Goal: Information Seeking & Learning: Learn about a topic

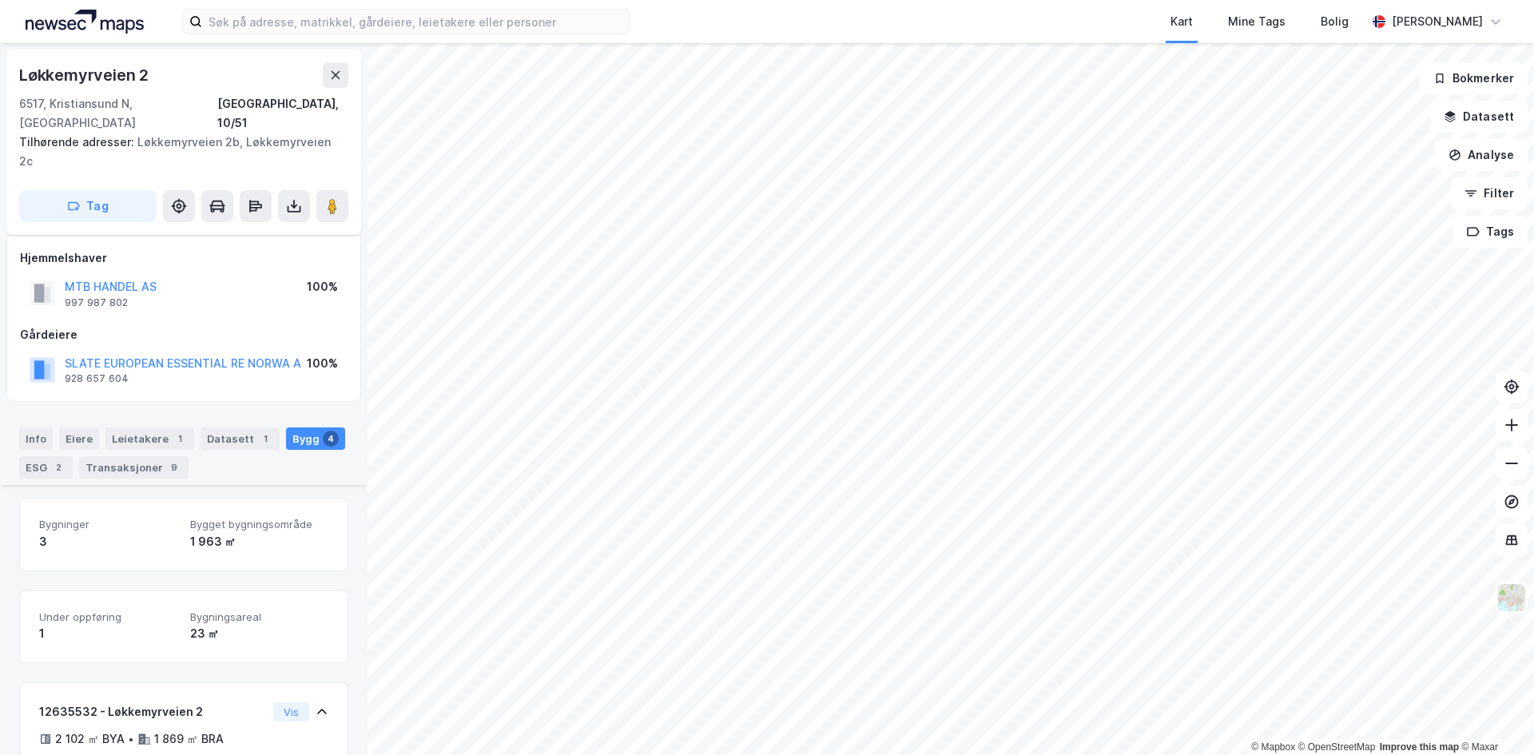
scroll to position [244, 0]
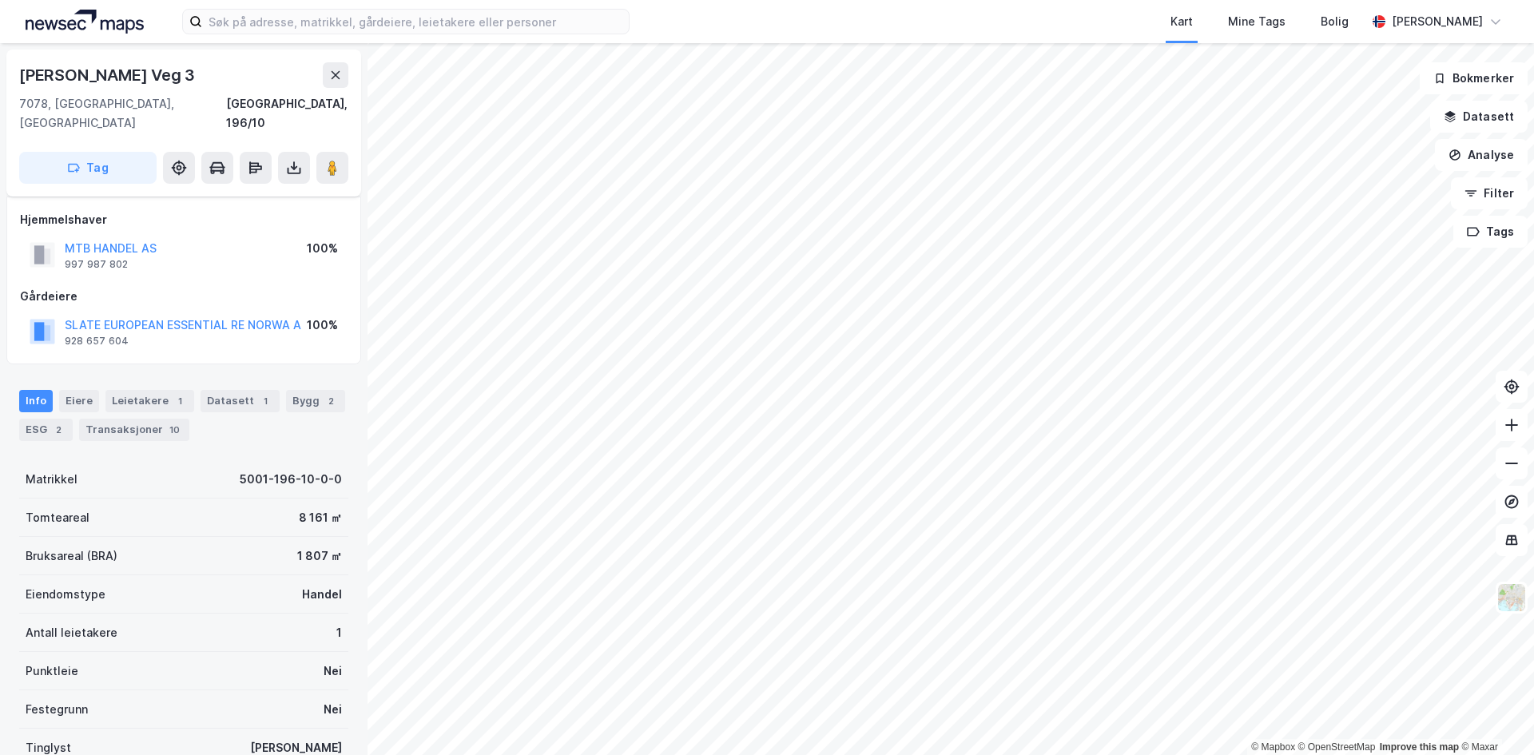
scroll to position [115, 0]
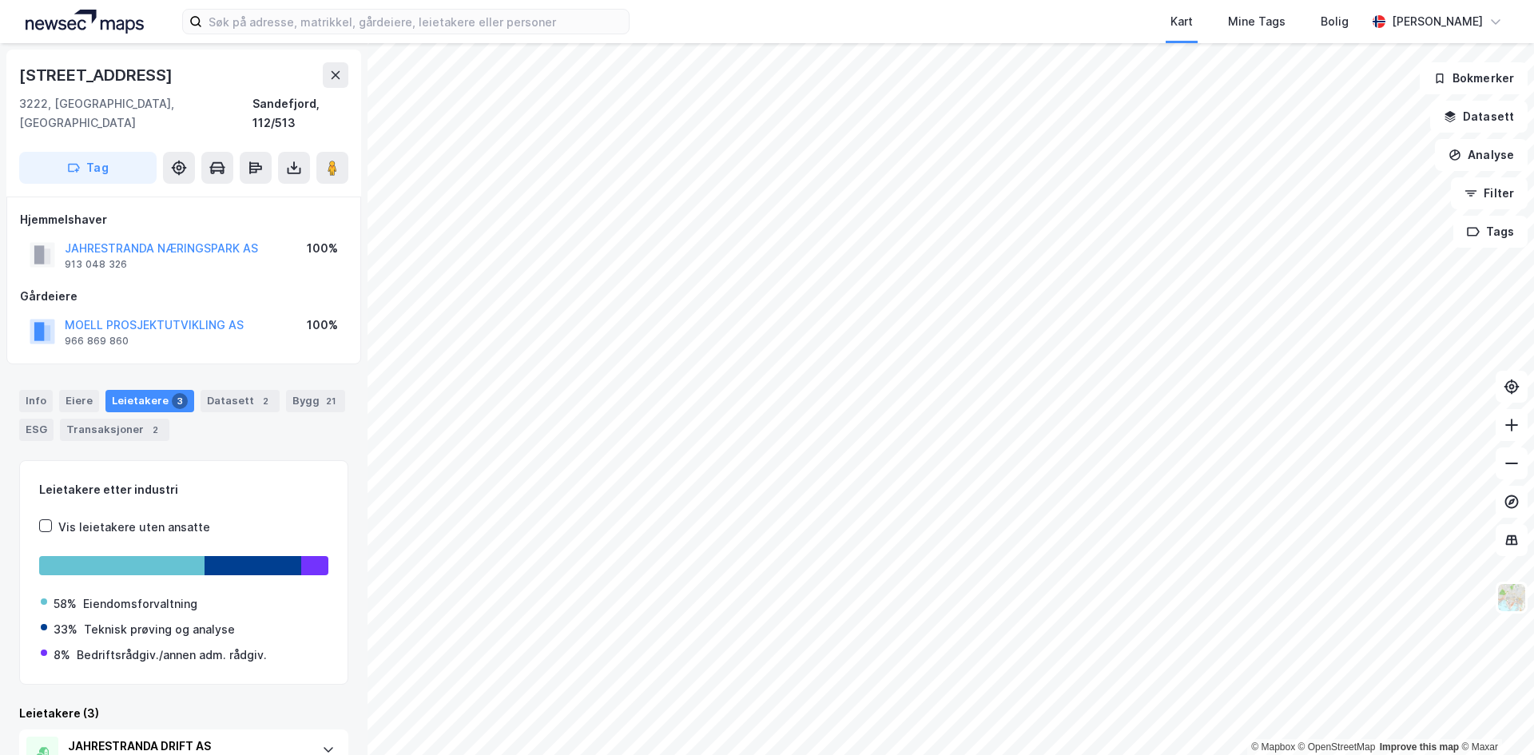
click at [327, 72] on button at bounding box center [336, 75] width 26 height 26
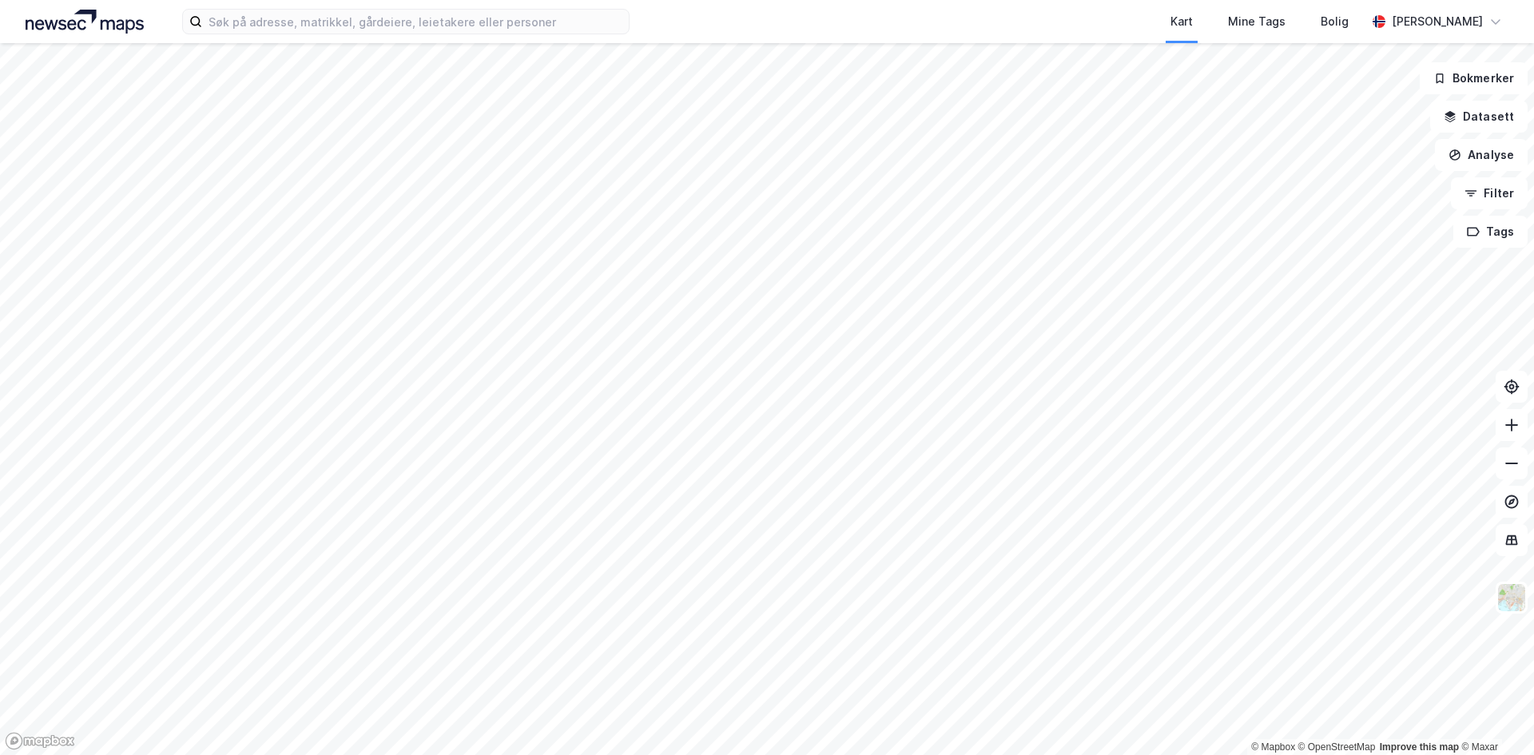
click at [70, 21] on img at bounding box center [85, 22] width 118 height 24
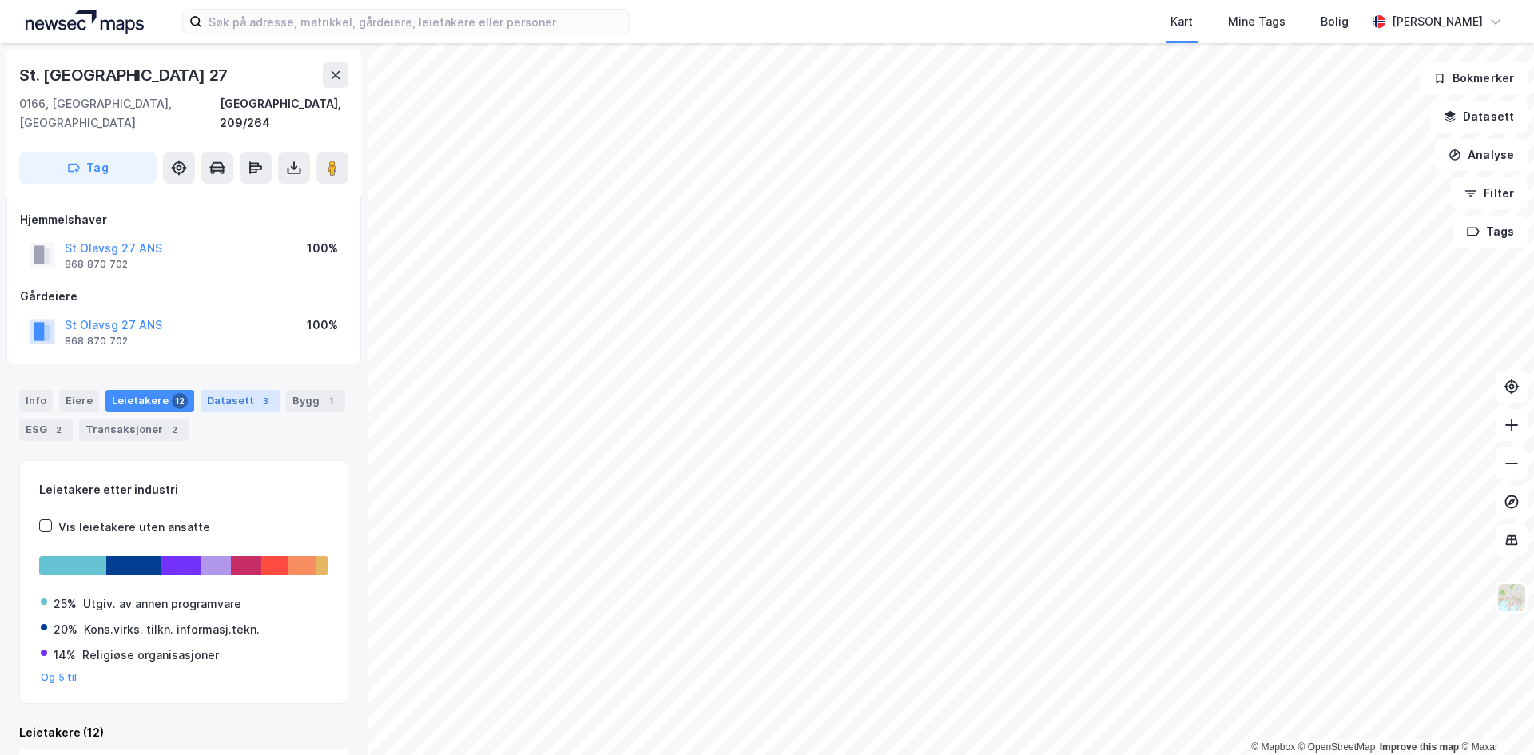
click at [223, 390] on div "Datasett 3" at bounding box center [240, 401] width 79 height 22
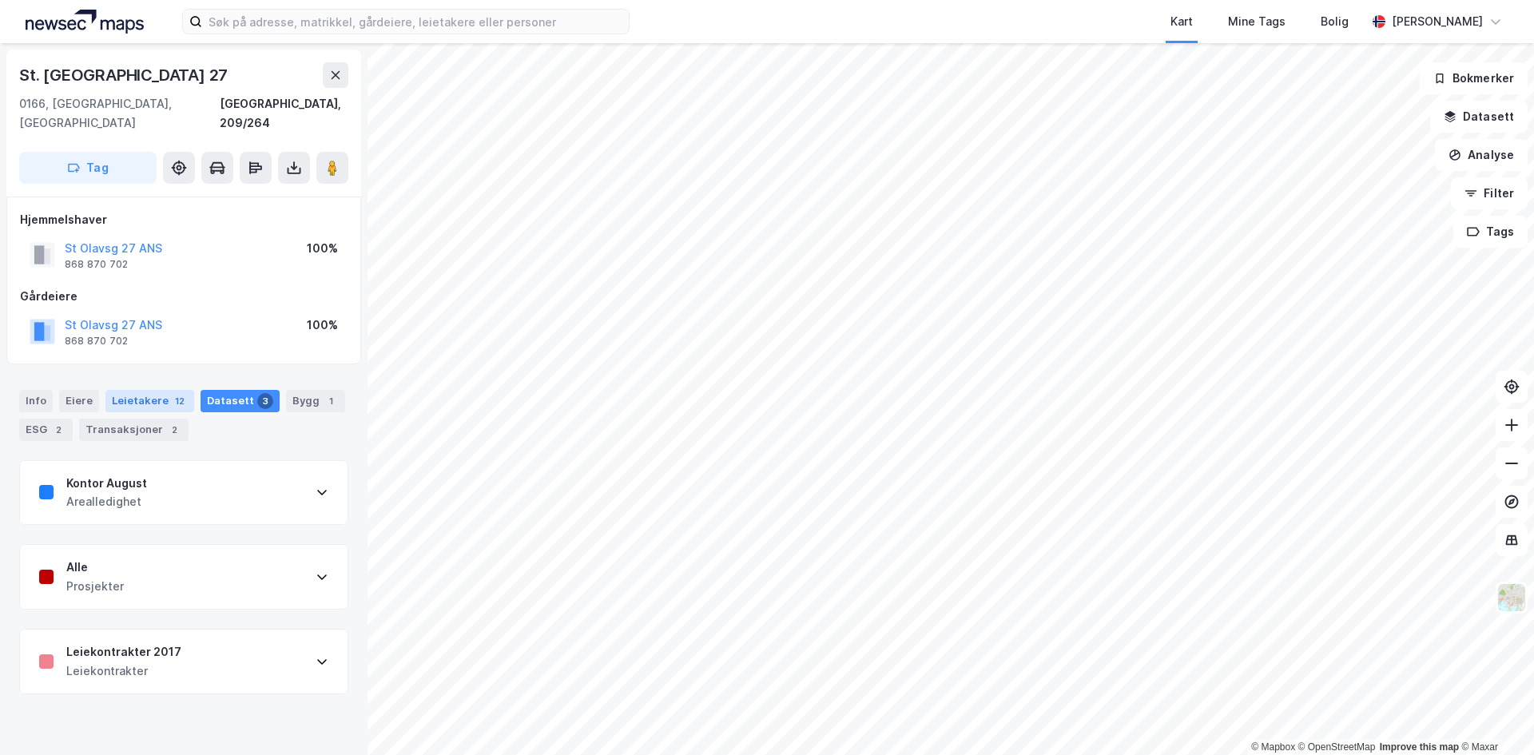
click at [138, 390] on div "Leietakere 12" at bounding box center [149, 401] width 89 height 22
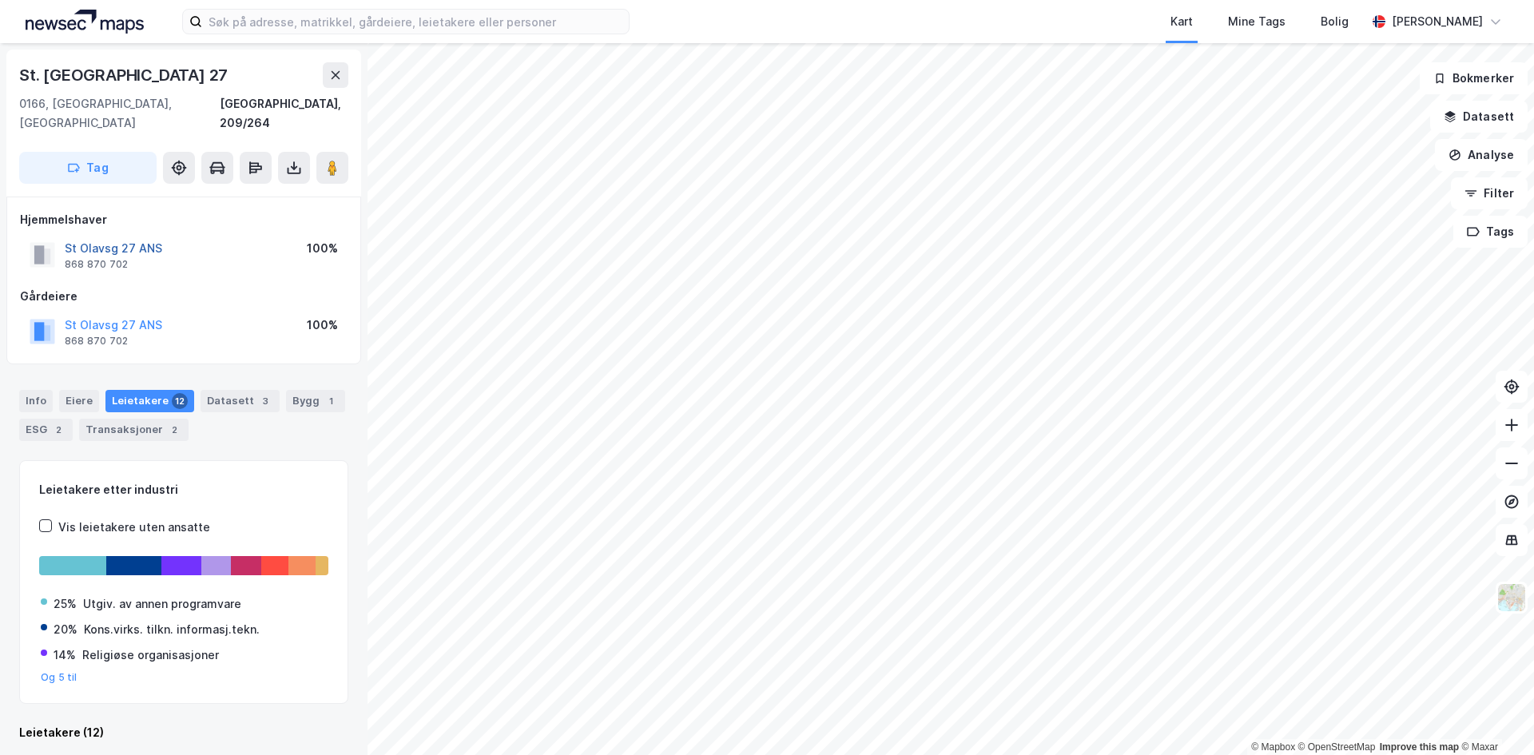
click at [0, 0] on button "St Olavsg 27 ANS" at bounding box center [0, 0] width 0 height 0
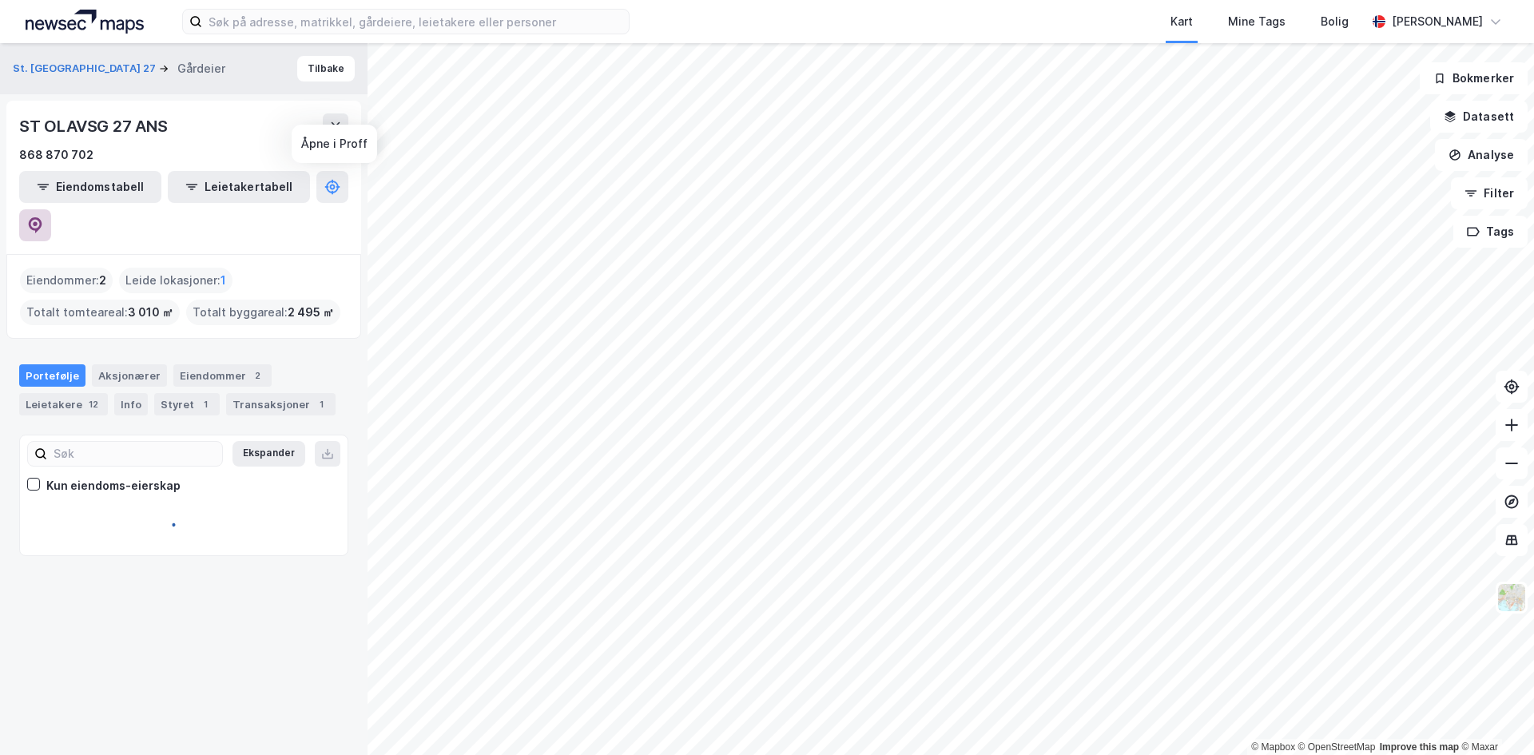
click at [43, 217] on icon at bounding box center [35, 225] width 16 height 16
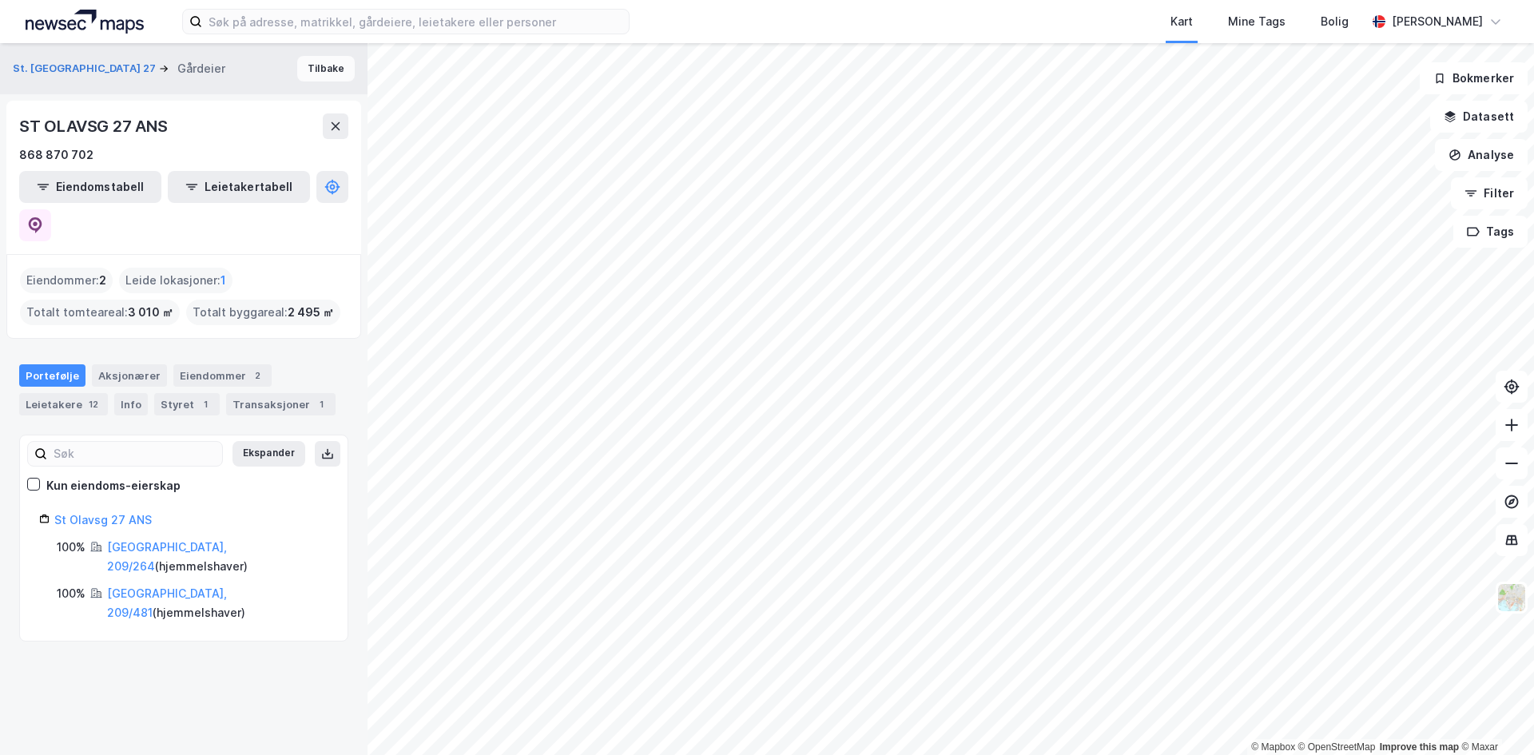
click at [304, 70] on button "Tilbake" at bounding box center [326, 69] width 58 height 26
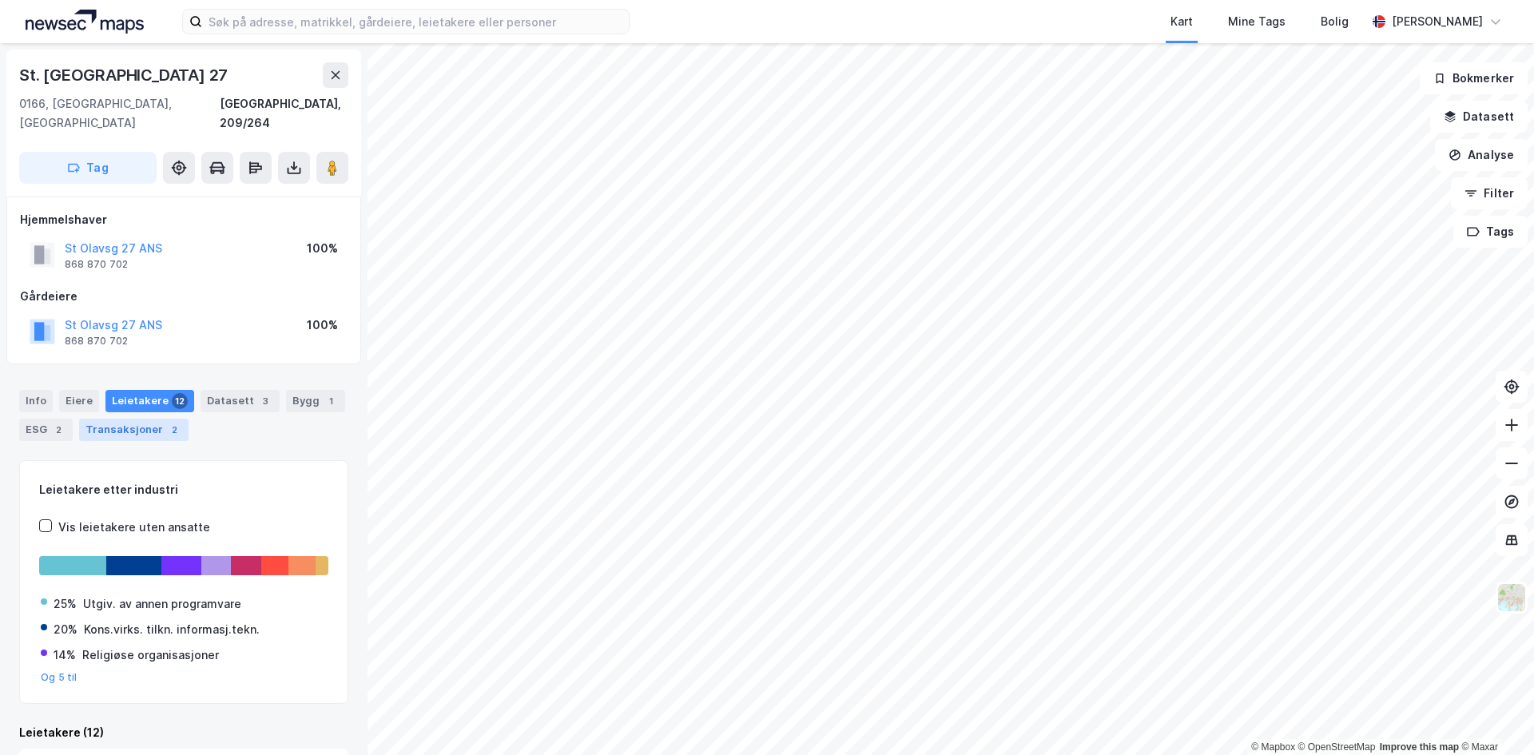
click at [153, 419] on div "Transaksjoner 2" at bounding box center [133, 430] width 109 height 22
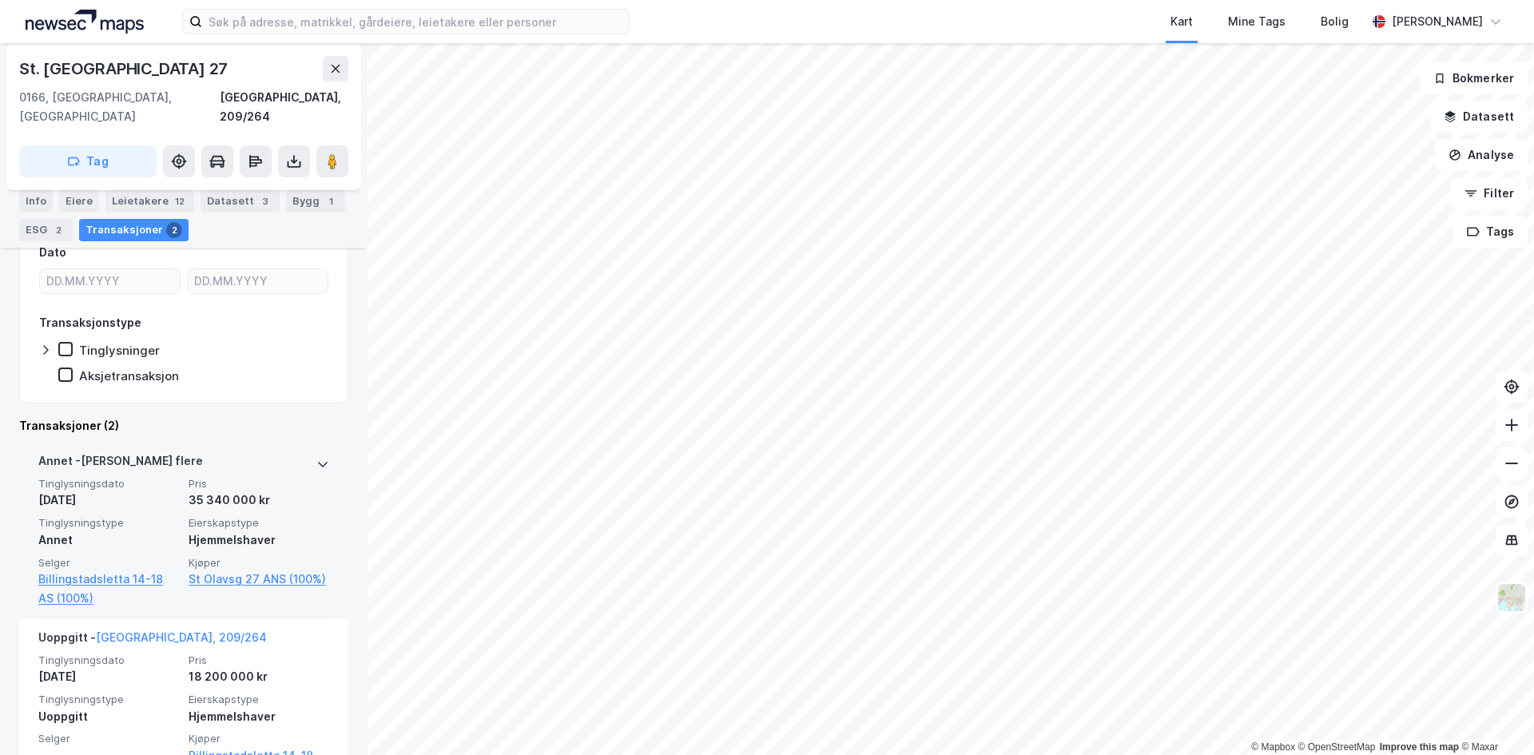
scroll to position [337, 0]
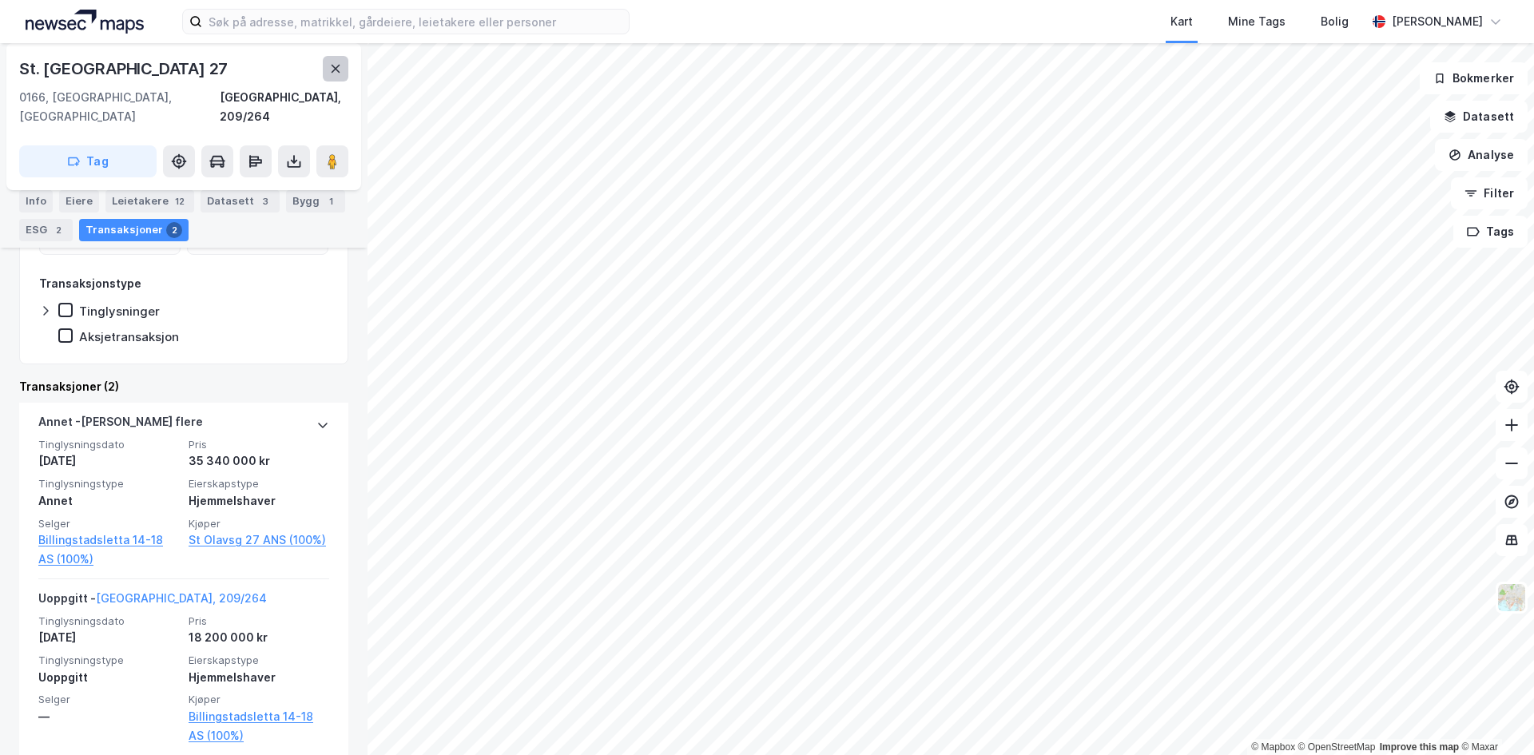
click at [335, 66] on icon at bounding box center [335, 68] width 13 height 13
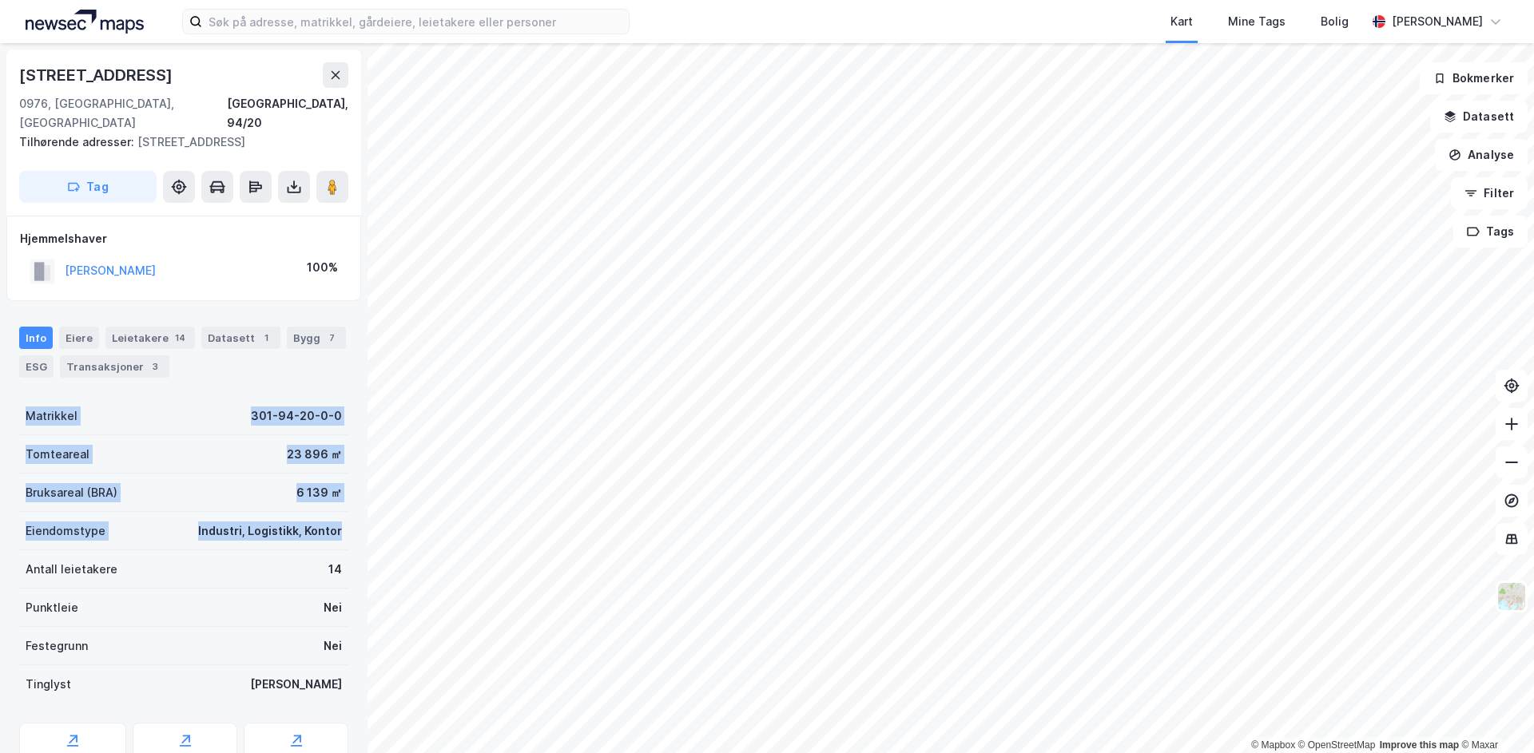
drag, startPoint x: 330, startPoint y: 510, endPoint x: 12, endPoint y: 400, distance: 336.3
click at [12, 400] on div "[STREET_ADDRESS], 94/20 Tilhørende adresser: [STREET_ADDRESS], [STREET_ADDRESS]…" at bounding box center [183, 398] width 367 height 710
drag, startPoint x: 25, startPoint y: 392, endPoint x: 329, endPoint y: 505, distance: 324.6
click at [329, 505] on div "Matrikkel 301-94-20-0-0 Tomteareal 23 896 ㎡ Bruksareal (BRA) 6 139 ㎡ Eiendomsty…" at bounding box center [183, 550] width 329 height 307
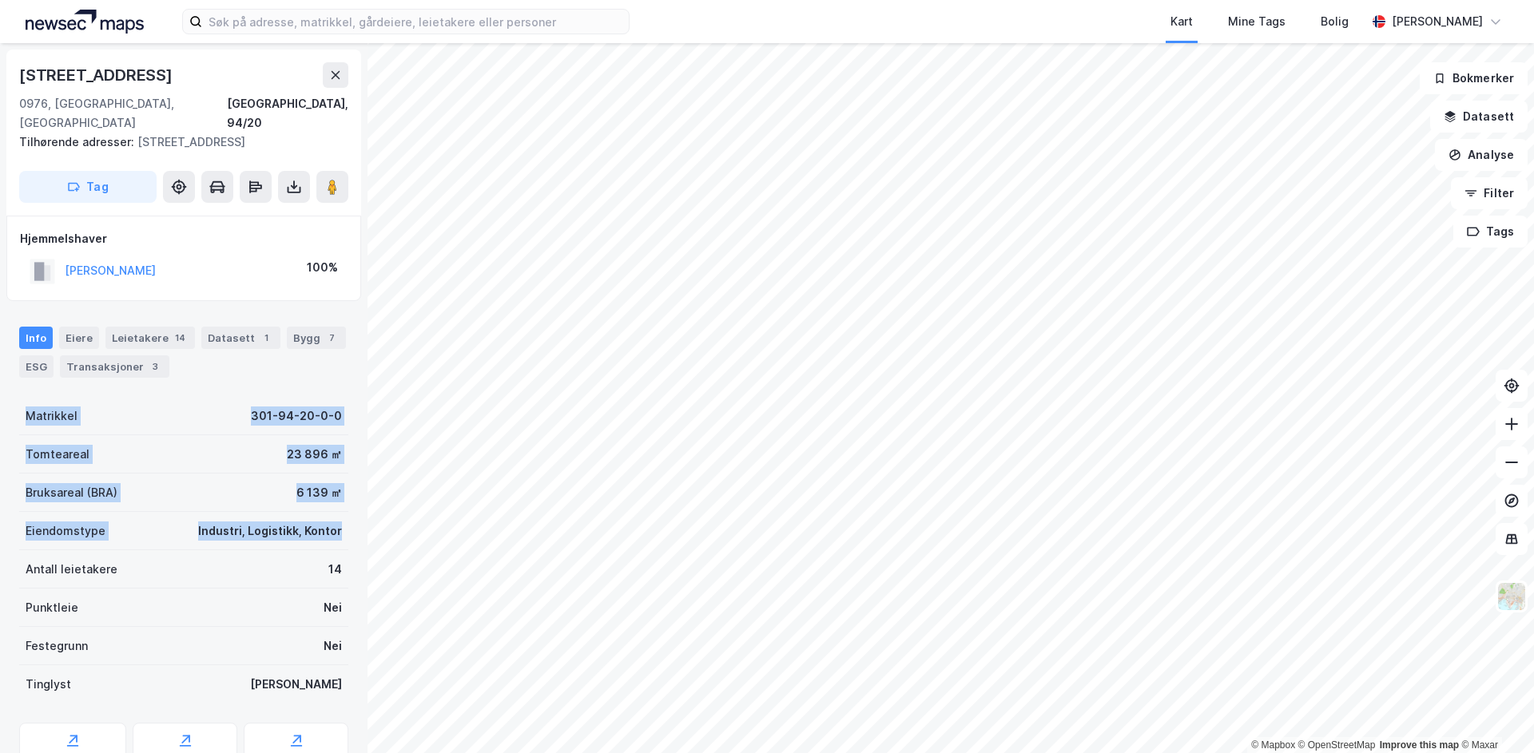
click at [329, 522] on div "Industri, Logistikk, Kontor" at bounding box center [270, 531] width 144 height 19
drag, startPoint x: 332, startPoint y: 511, endPoint x: 46, endPoint y: 397, distance: 308.7
click at [46, 397] on div "Matrikkel 301-94-20-0-0 Tomteareal 23 896 ㎡ Bruksareal (BRA) 6 139 ㎡ Eiendomsty…" at bounding box center [183, 550] width 329 height 307
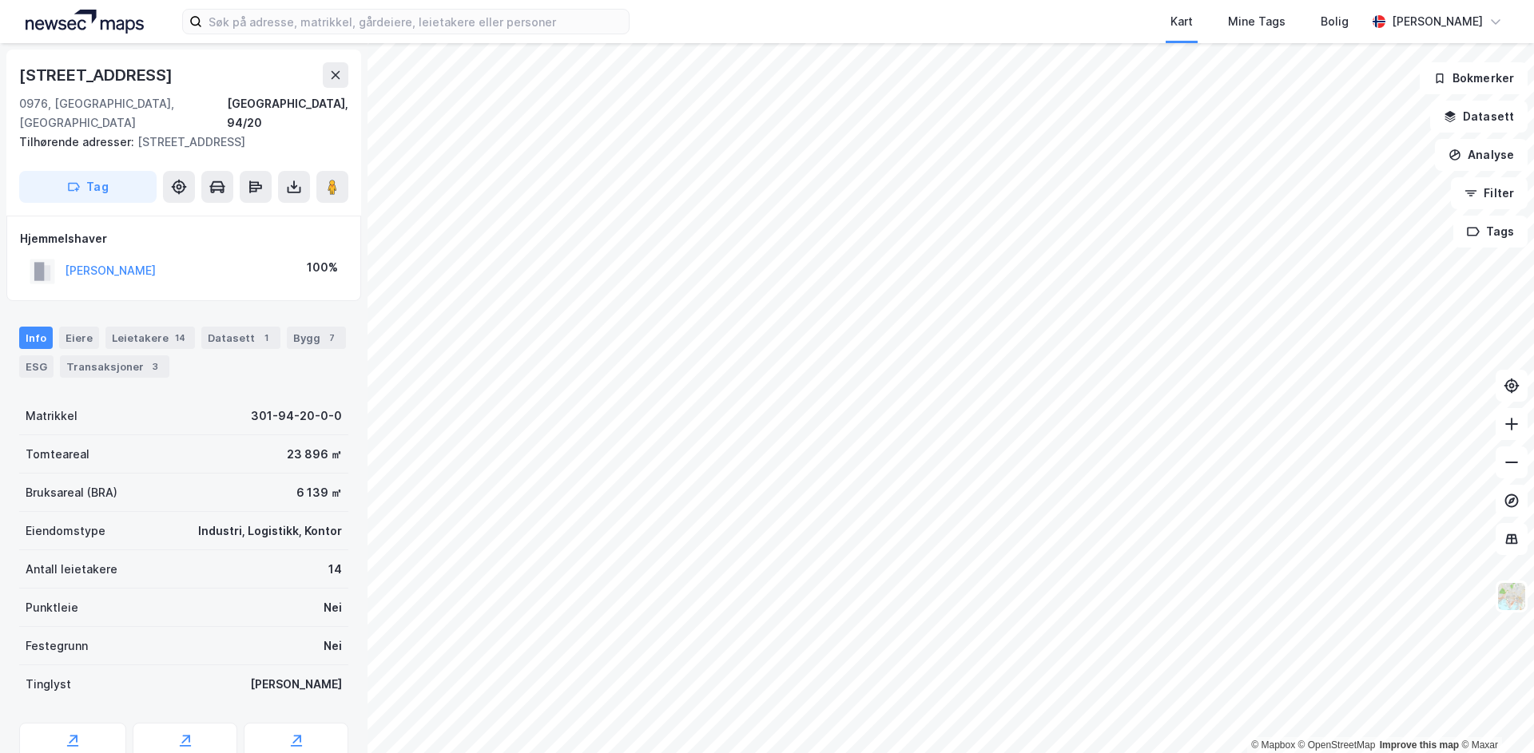
click at [44, 407] on div "Matrikkel" at bounding box center [52, 416] width 52 height 19
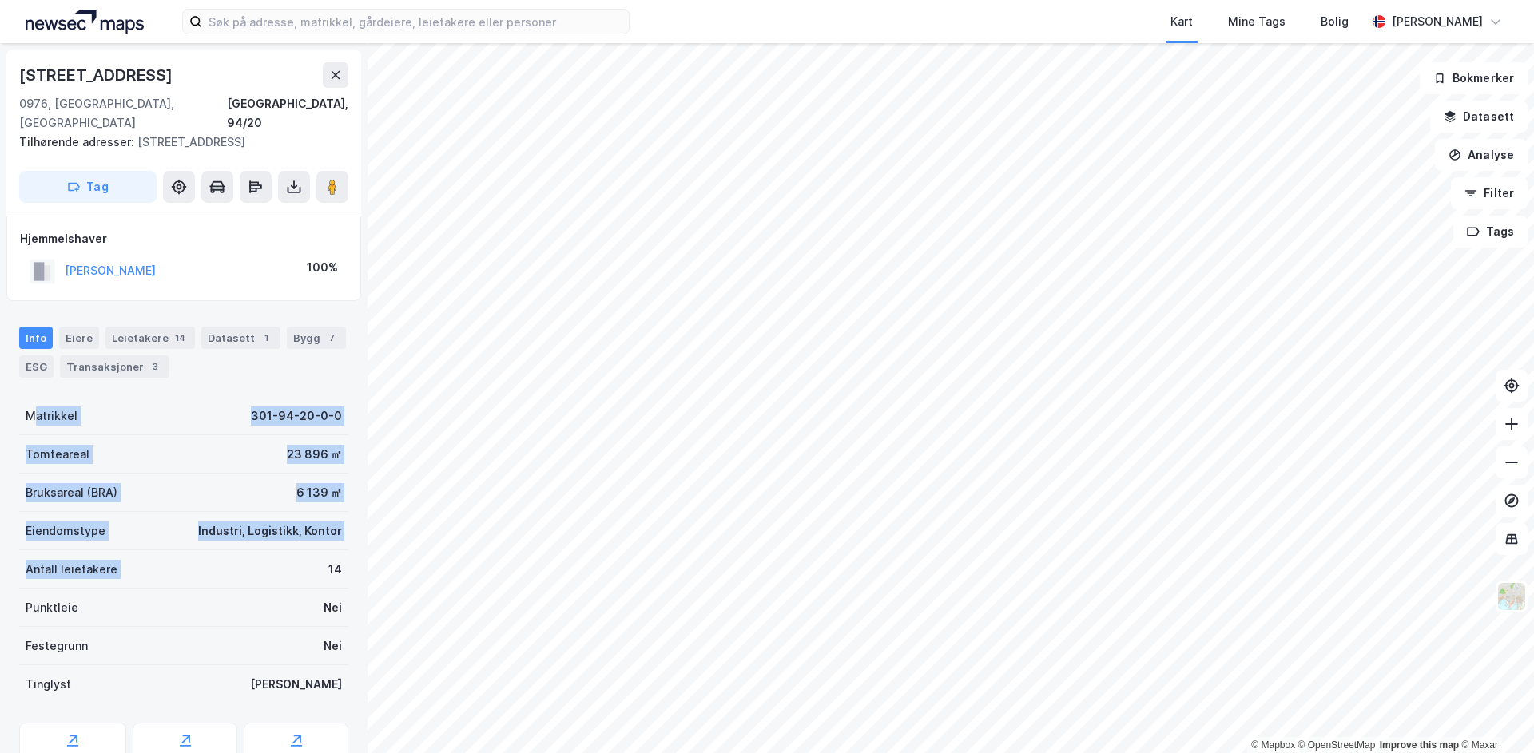
drag, startPoint x: 34, startPoint y: 397, endPoint x: 311, endPoint y: 558, distance: 320.8
click at [306, 562] on div "Matrikkel 301-94-20-0-0 Tomteareal 23 896 ㎡ Bruksareal (BRA) 6 139 ㎡ Eiendomsty…" at bounding box center [183, 550] width 329 height 307
click at [311, 550] on div "Antall leietakere 14" at bounding box center [183, 569] width 329 height 38
drag, startPoint x: 313, startPoint y: 507, endPoint x: 88, endPoint y: 415, distance: 243.0
click at [88, 415] on div "Grorudveien 53 0976, Oslo, Oslo Oslo, 94/20 Tilhørende adresser: Grorudveien 55…" at bounding box center [183, 398] width 367 height 710
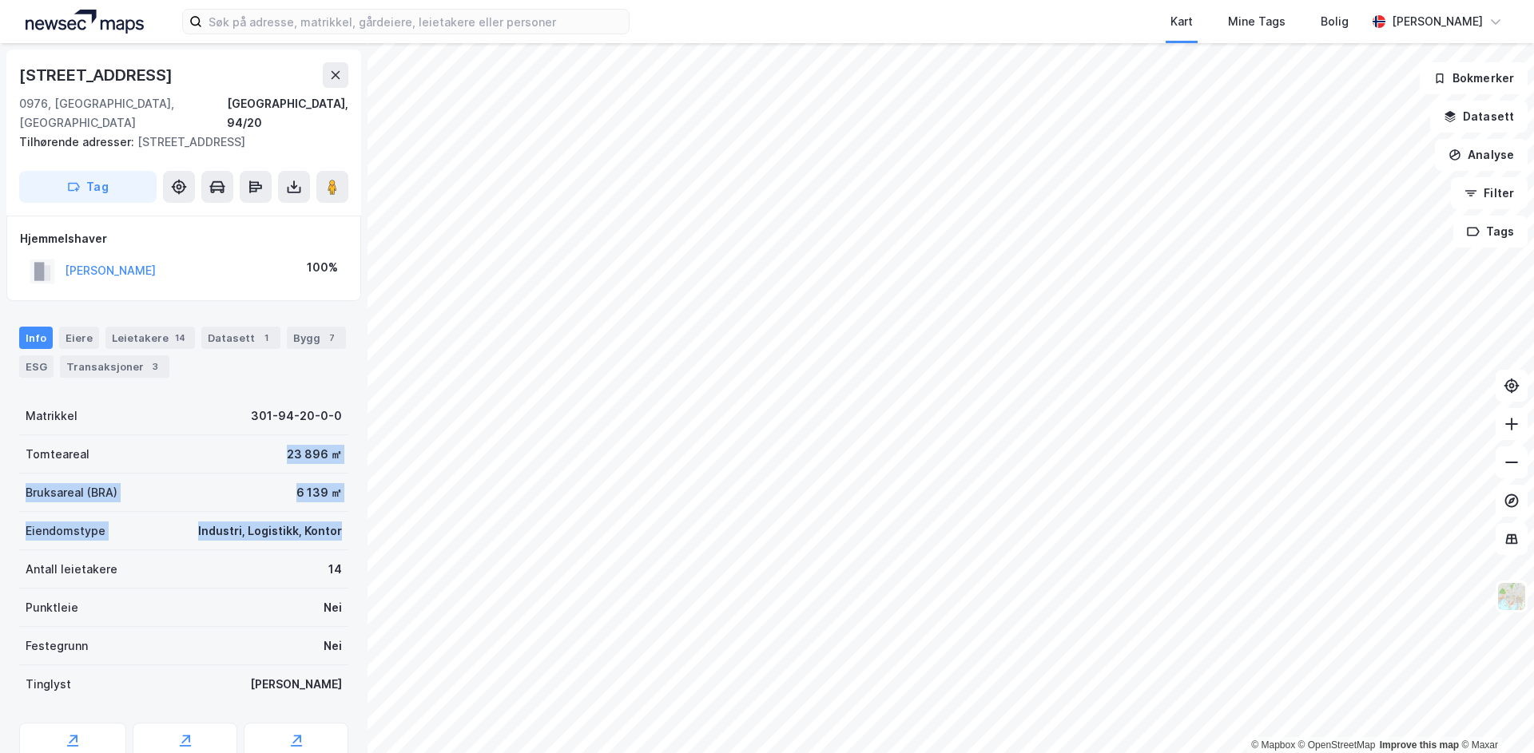
click at [88, 435] on div "Tomteareal 23 896 ㎡" at bounding box center [183, 454] width 329 height 38
drag, startPoint x: 36, startPoint y: 431, endPoint x: 141, endPoint y: 479, distance: 115.8
click at [133, 479] on div "Matrikkel 301-94-20-0-0 Tomteareal 23 896 ㎡ Bruksareal (BRA) 6 139 ㎡ Eiendomsty…" at bounding box center [183, 550] width 329 height 307
click at [141, 479] on div "Bruksareal (BRA) 6 139 ㎡" at bounding box center [183, 493] width 329 height 38
drag, startPoint x: 118, startPoint y: 462, endPoint x: 150, endPoint y: 463, distance: 32.0
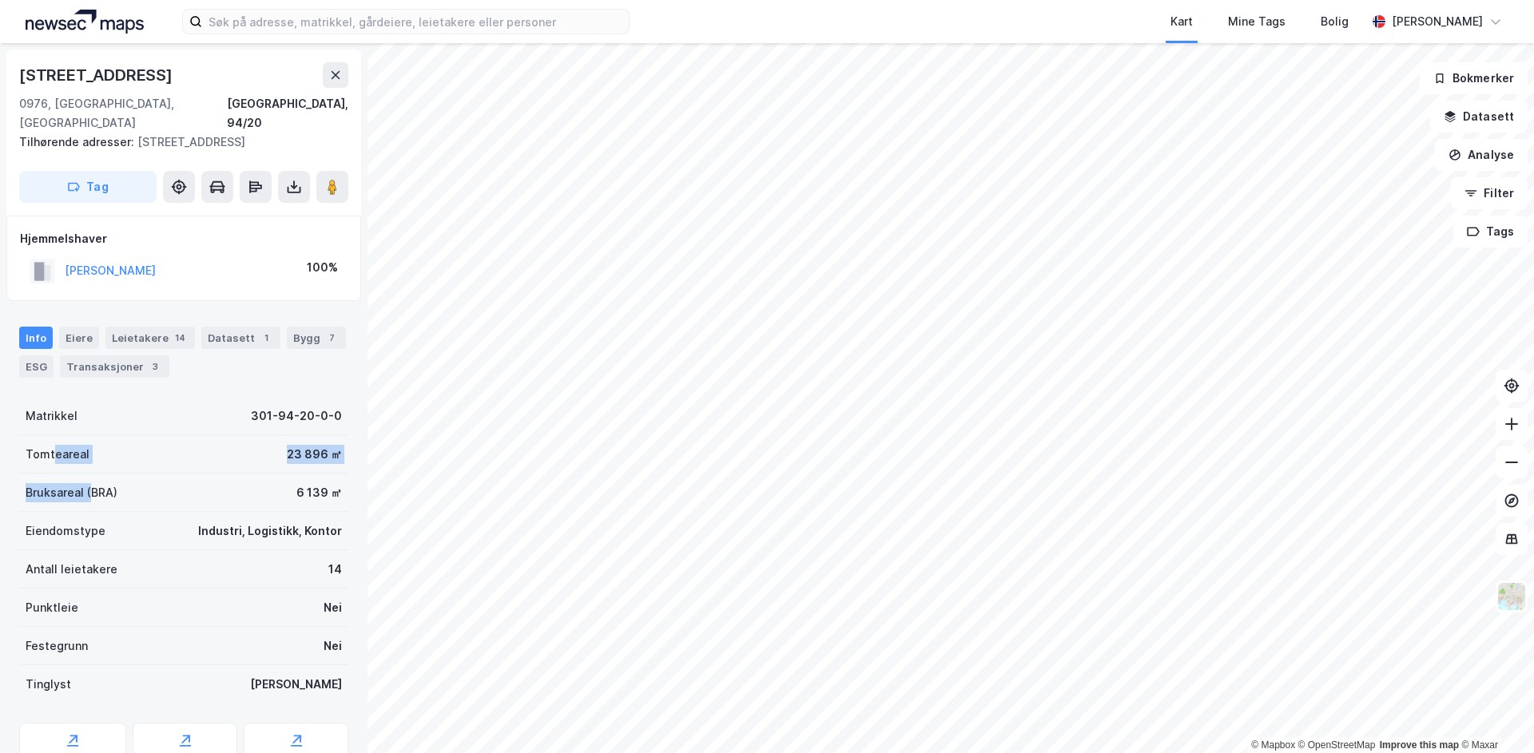
click at [145, 463] on div "Matrikkel 301-94-20-0-0 Tomteareal 23 896 ㎡ Bruksareal (BRA) 6 139 ㎡ Eiendomsty…" at bounding box center [183, 550] width 329 height 307
click at [153, 474] on div "Bruksareal (BRA) 6 139 ㎡" at bounding box center [183, 493] width 329 height 38
drag, startPoint x: 17, startPoint y: 443, endPoint x: 153, endPoint y: 470, distance: 139.1
click at [140, 470] on div "Grorudveien 53 0976, Oslo, Oslo Oslo, 94/20 Tilhørende adresser: Grorudveien 55…" at bounding box center [183, 398] width 367 height 710
click at [155, 474] on div "Bruksareal (BRA) 6 139 ㎡" at bounding box center [183, 493] width 329 height 38
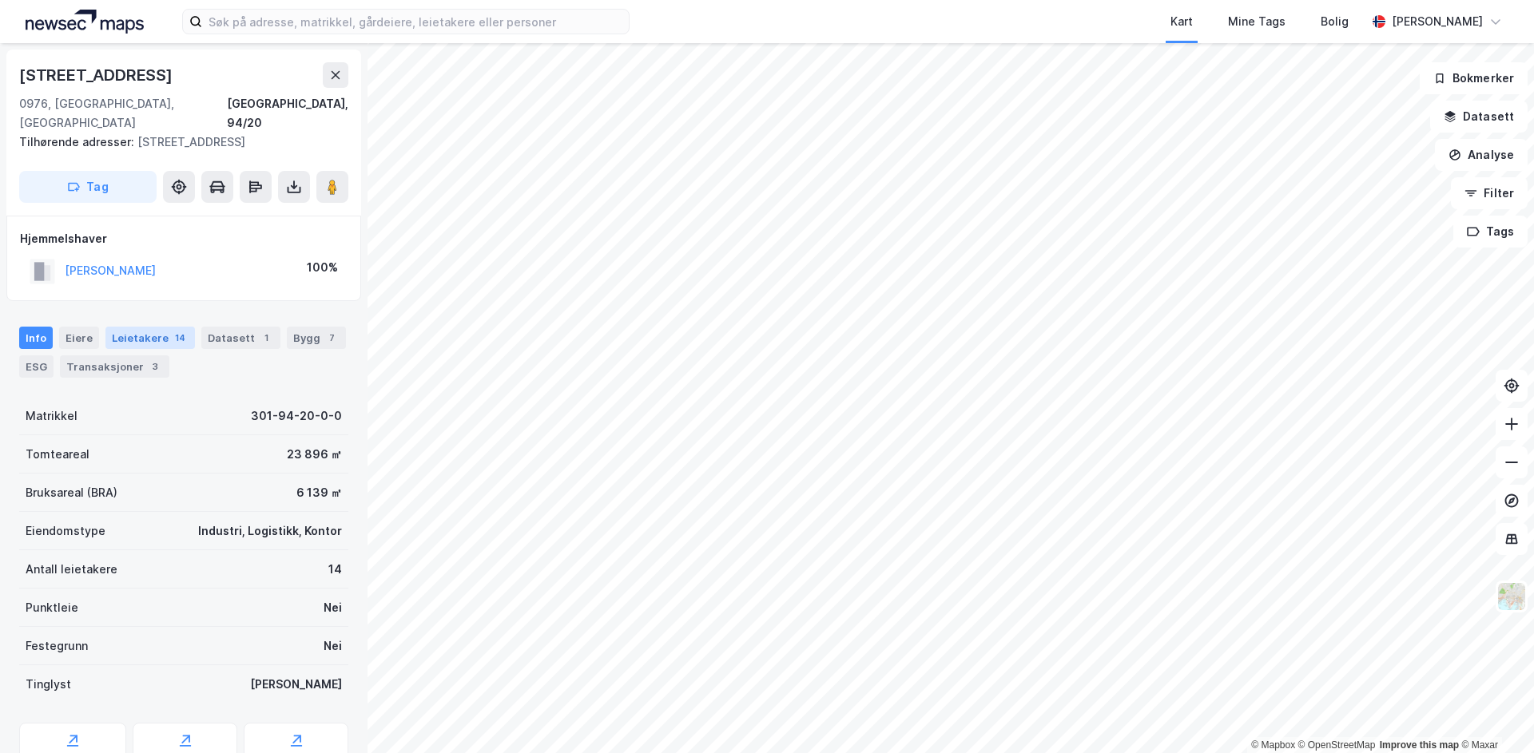
click at [147, 327] on div "Leietakere 14" at bounding box center [149, 338] width 89 height 22
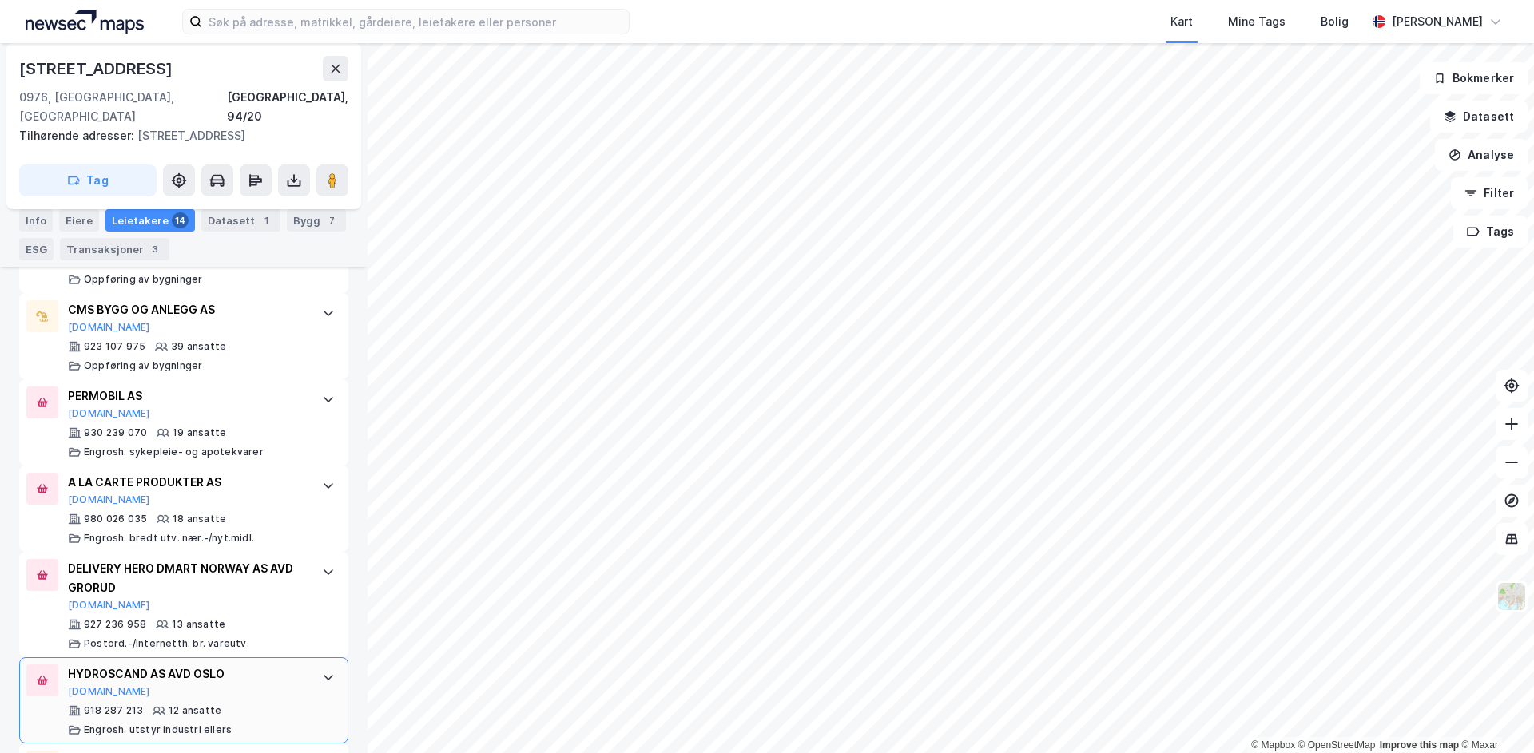
scroll to position [80, 0]
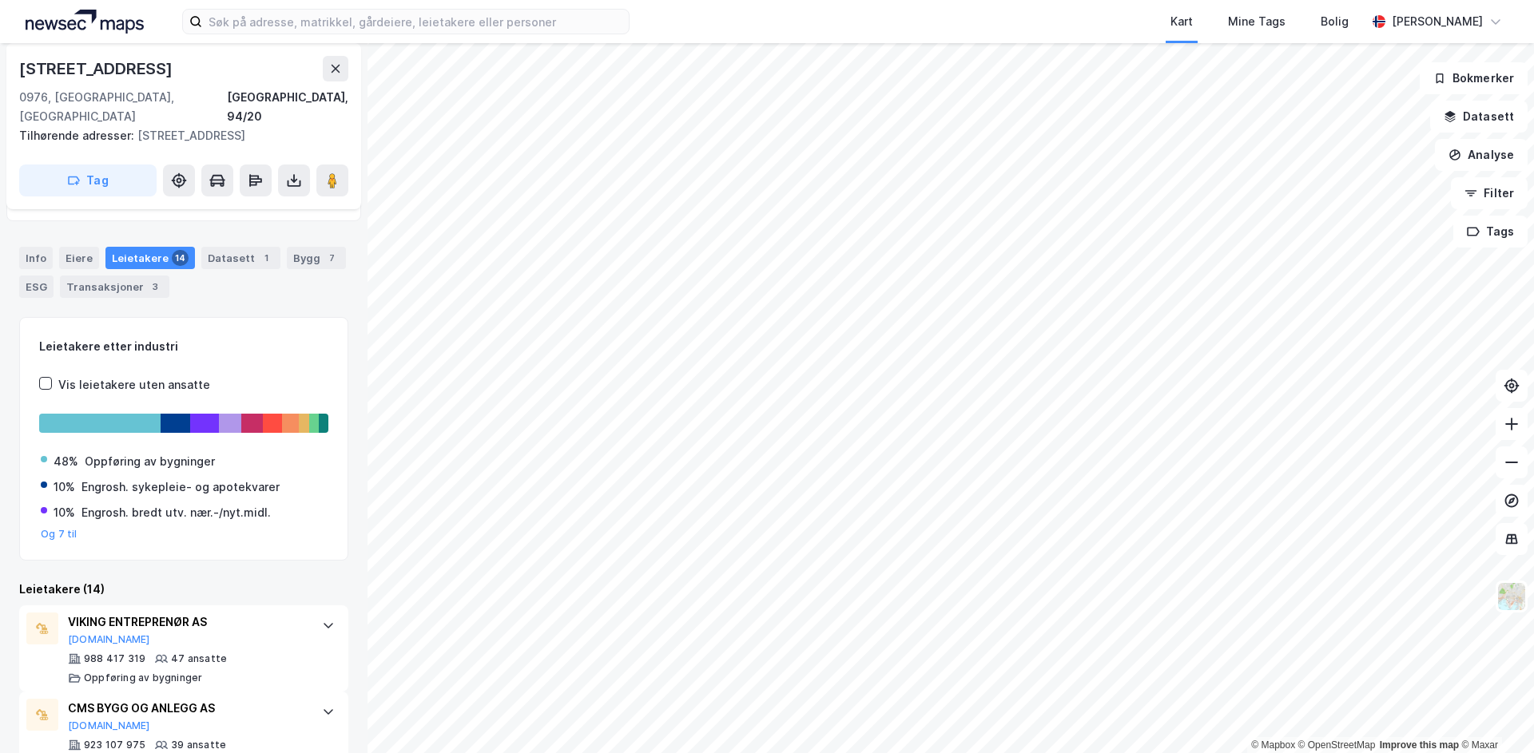
click at [192, 94] on div "0976, Oslo, Oslo Oslo, 94/20" at bounding box center [183, 107] width 329 height 38
